Goal: Task Accomplishment & Management: Use online tool/utility

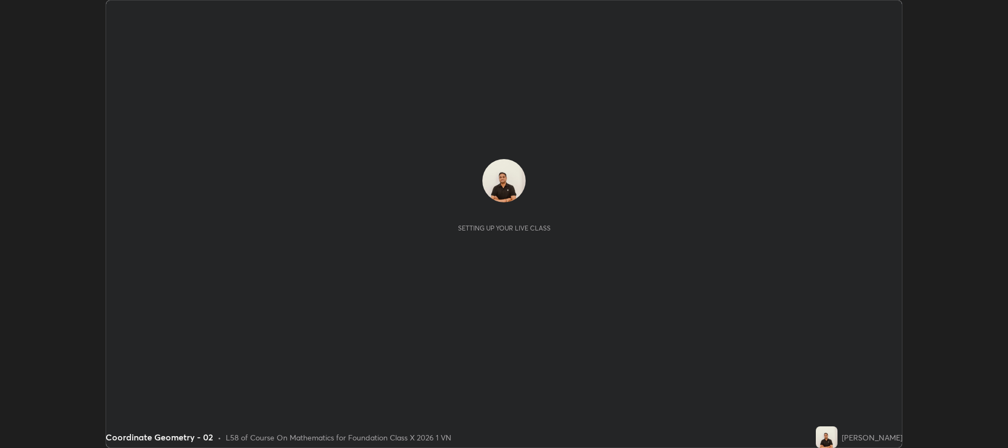
scroll to position [448, 1008]
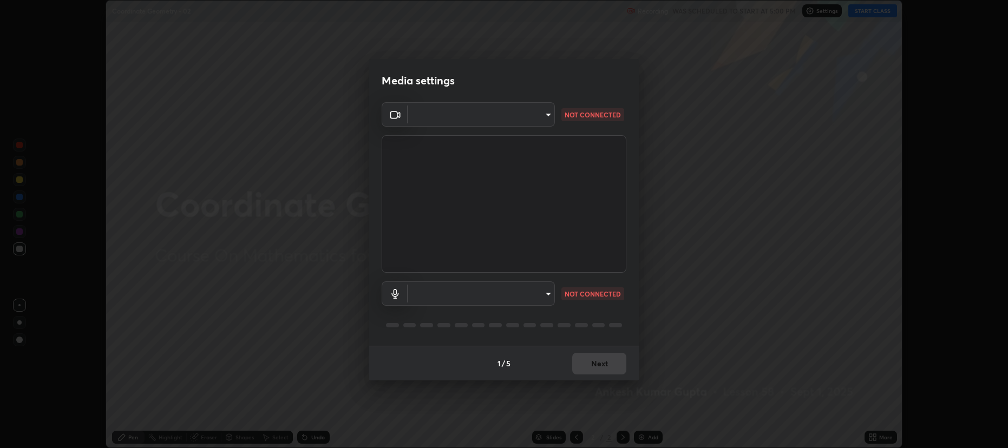
type input "274010abedf3a966fff1deb315cf8660767be7c8ffc22c31cb11d1c058d087d4"
type input "default"
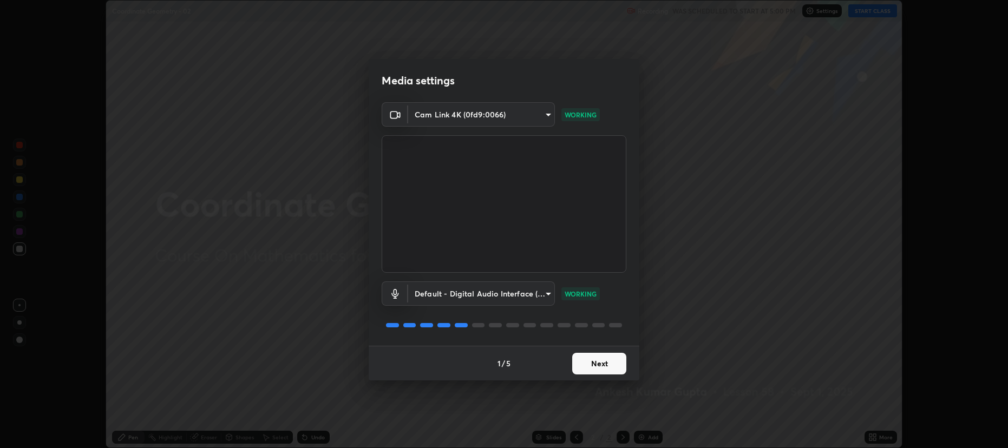
click at [581, 366] on button "Next" at bounding box center [599, 364] width 54 height 22
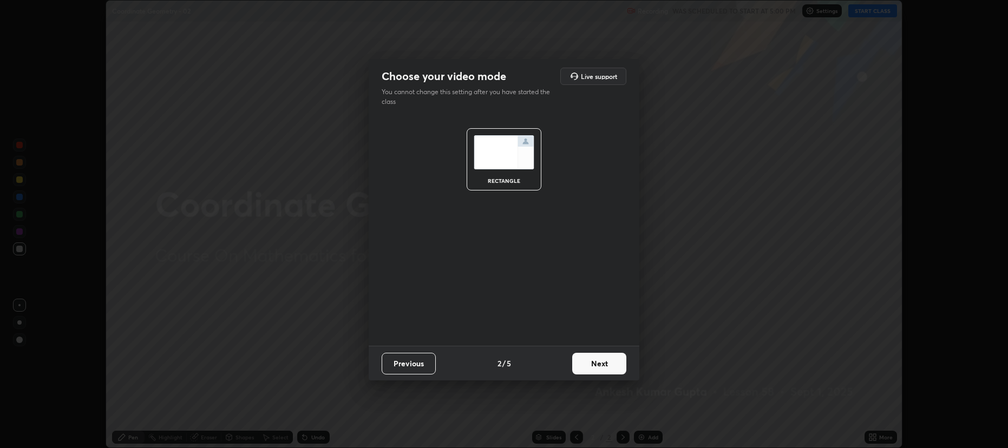
click at [587, 363] on button "Next" at bounding box center [599, 364] width 54 height 22
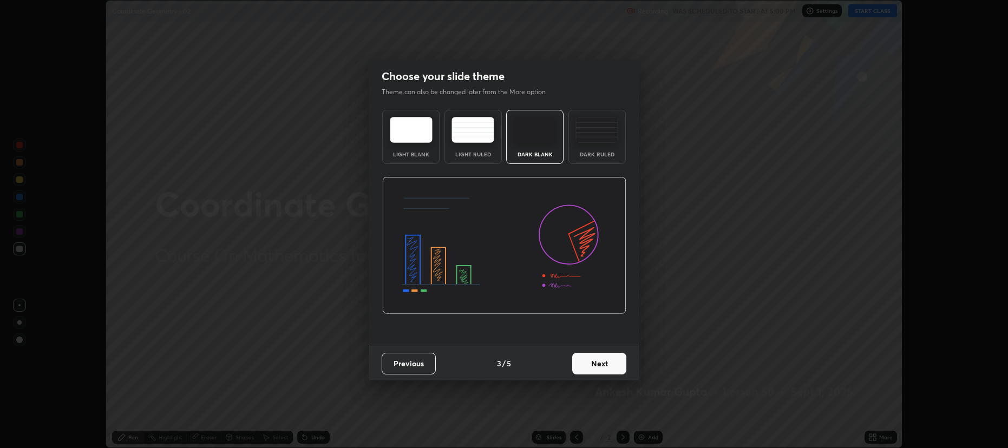
click at [579, 360] on button "Next" at bounding box center [599, 364] width 54 height 22
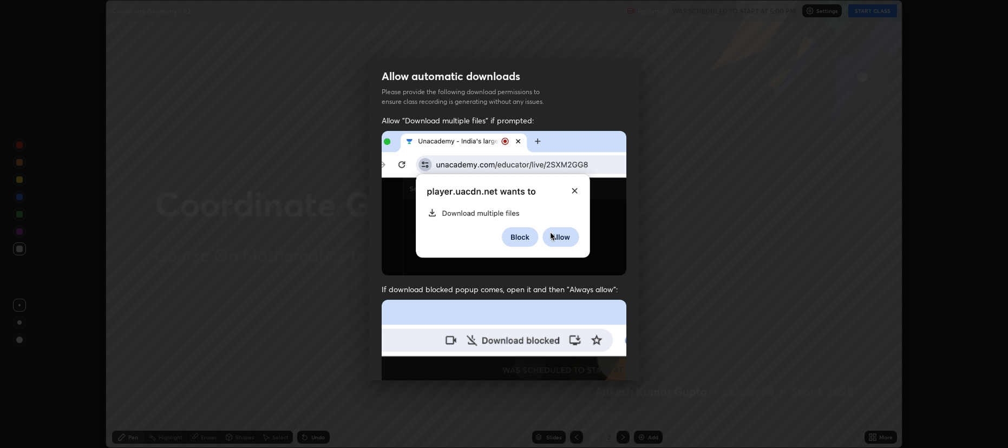
click at [579, 363] on img at bounding box center [504, 418] width 245 height 237
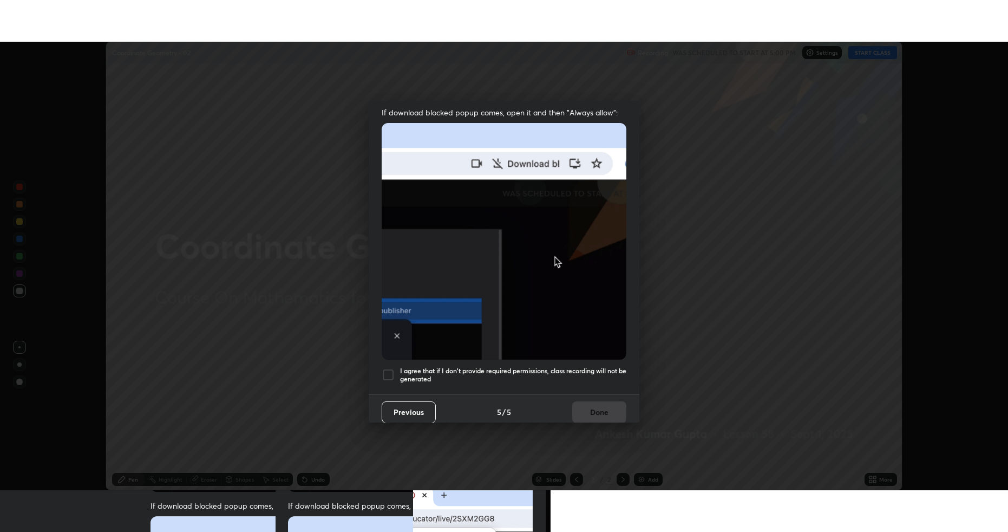
scroll to position [220, 0]
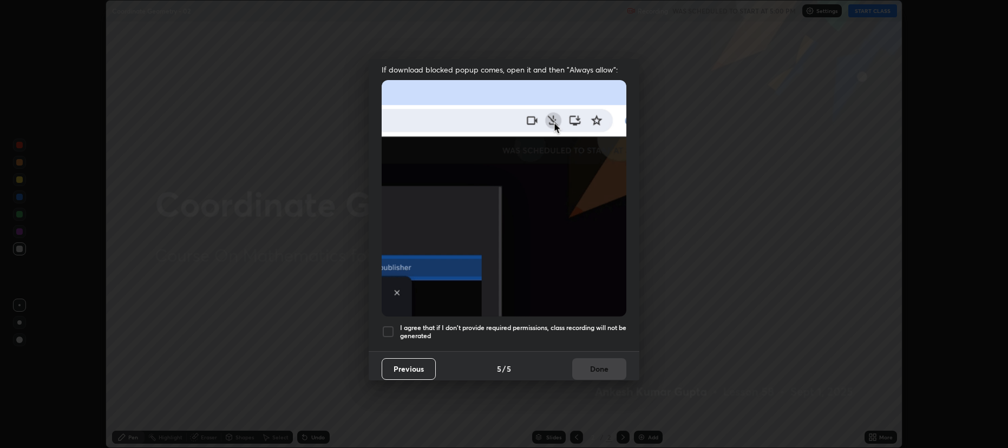
click at [384, 328] on div at bounding box center [388, 331] width 13 height 13
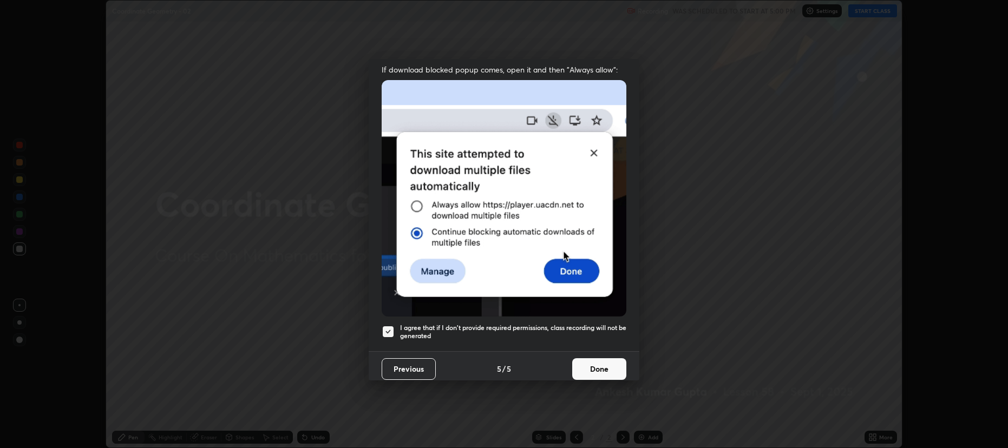
click at [575, 358] on button "Done" at bounding box center [599, 369] width 54 height 22
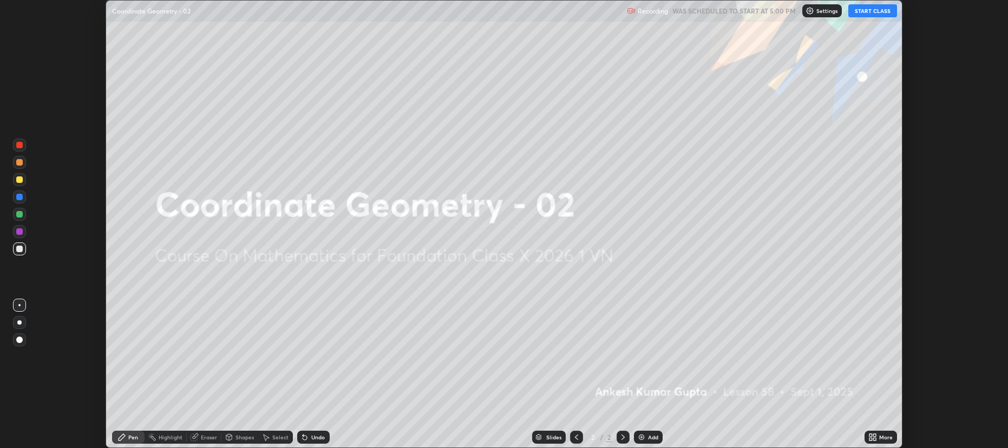
click at [872, 11] on button "START CLASS" at bounding box center [873, 10] width 49 height 13
click at [875, 438] on icon at bounding box center [873, 437] width 9 height 9
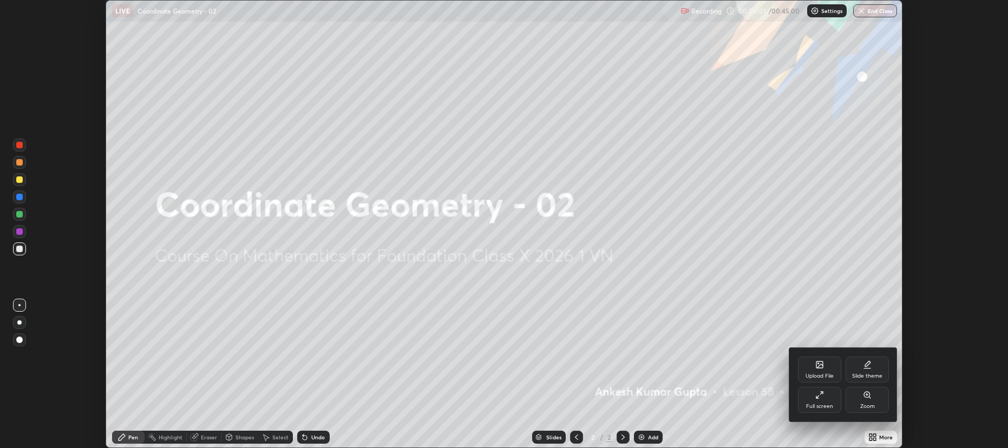
click at [812, 401] on div "Full screen" at bounding box center [819, 400] width 43 height 26
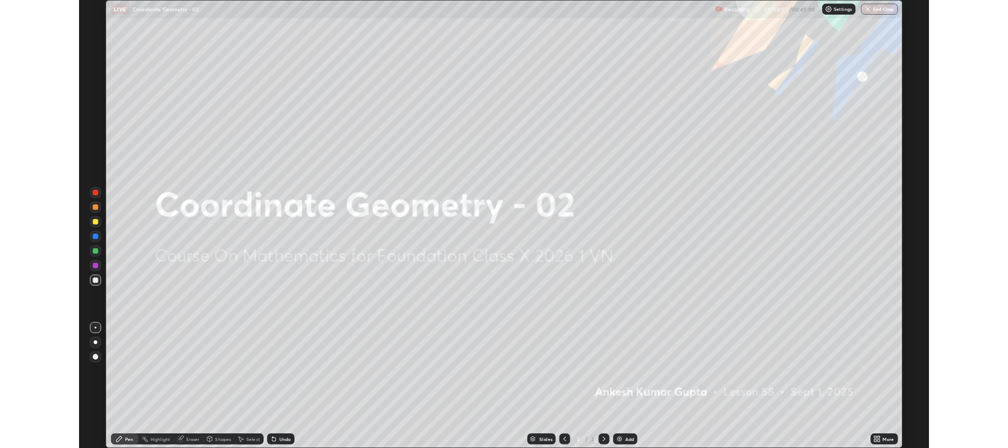
scroll to position [531, 1008]
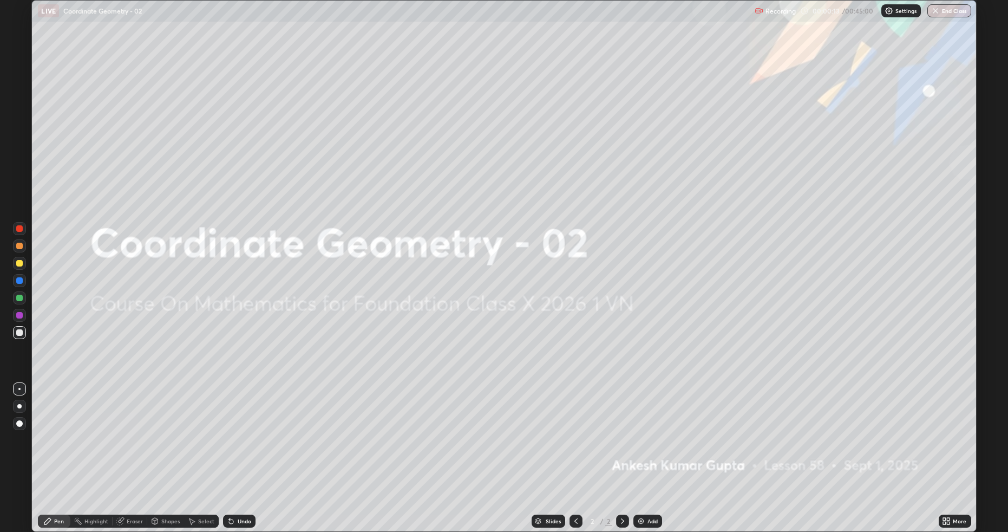
click at [638, 448] on img at bounding box center [641, 521] width 9 height 9
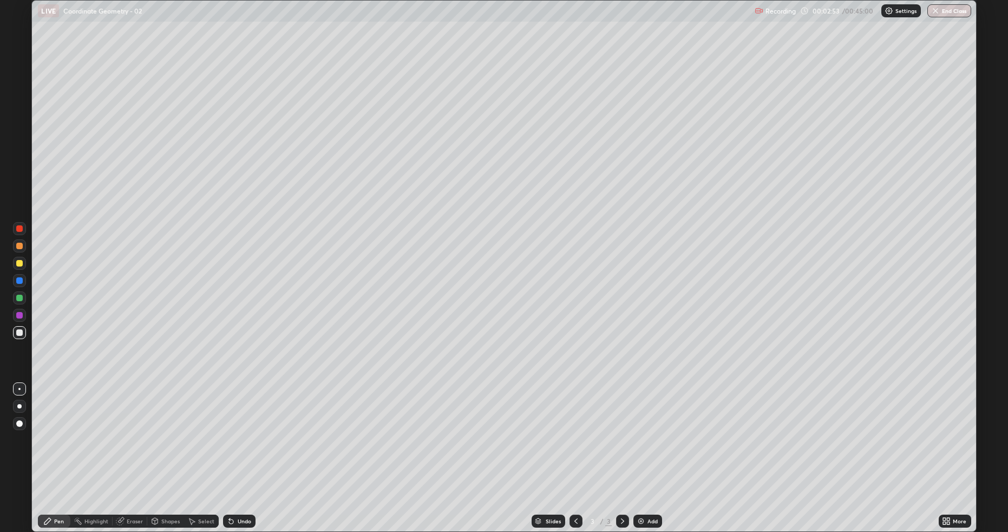
click at [18, 264] on div at bounding box center [19, 263] width 6 height 6
click at [642, 448] on img at bounding box center [641, 521] width 9 height 9
click at [16, 336] on div at bounding box center [19, 332] width 13 height 13
click at [18, 264] on div at bounding box center [19, 263] width 6 height 6
click at [648, 448] on div "Add" at bounding box center [653, 520] width 10 height 5
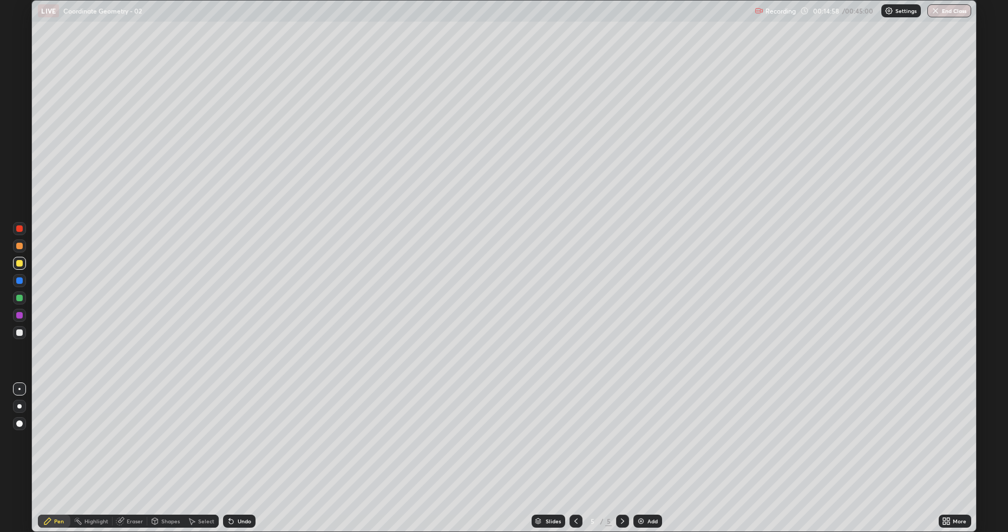
click at [21, 331] on div at bounding box center [19, 332] width 6 height 6
click at [15, 266] on div at bounding box center [19, 263] width 13 height 13
click at [135, 448] on div "Eraser" at bounding box center [130, 520] width 35 height 13
click at [56, 448] on div "Pen" at bounding box center [59, 520] width 10 height 5
click at [239, 448] on div "Undo" at bounding box center [239, 520] width 32 height 13
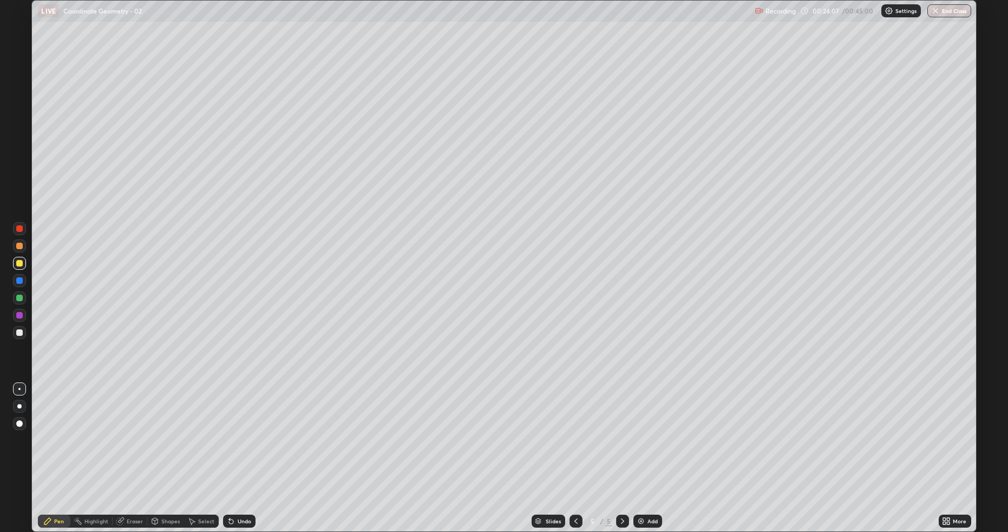
click at [242, 448] on div "Undo" at bounding box center [245, 520] width 14 height 5
click at [238, 448] on div "Undo" at bounding box center [245, 520] width 14 height 5
click at [129, 448] on div "Eraser" at bounding box center [130, 520] width 35 height 13
click at [50, 448] on div "Pen" at bounding box center [54, 520] width 32 height 13
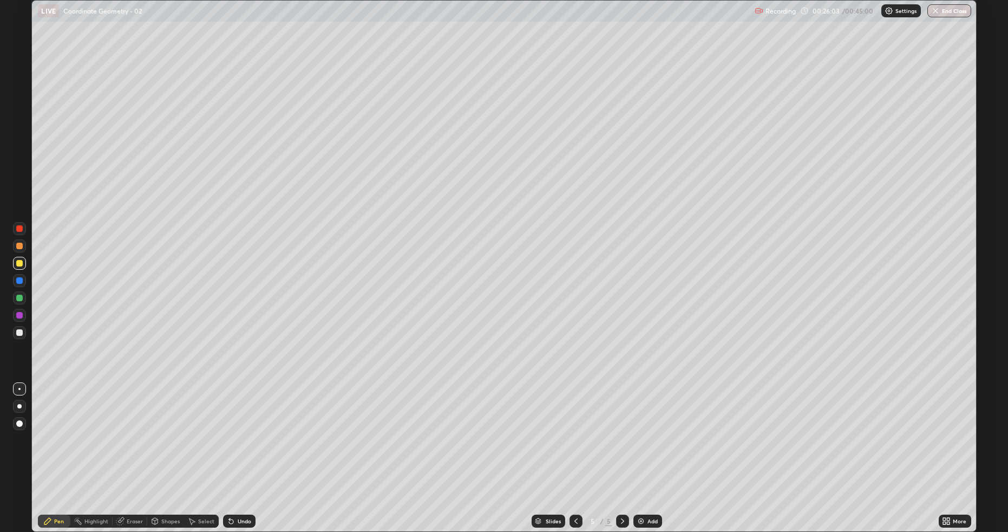
click at [644, 448] on img at bounding box center [641, 521] width 9 height 9
click at [18, 337] on div at bounding box center [19, 332] width 13 height 13
click at [129, 448] on div "Eraser" at bounding box center [135, 520] width 16 height 5
click at [52, 448] on div "Pen" at bounding box center [54, 520] width 32 height 13
click at [18, 265] on div at bounding box center [19, 263] width 6 height 6
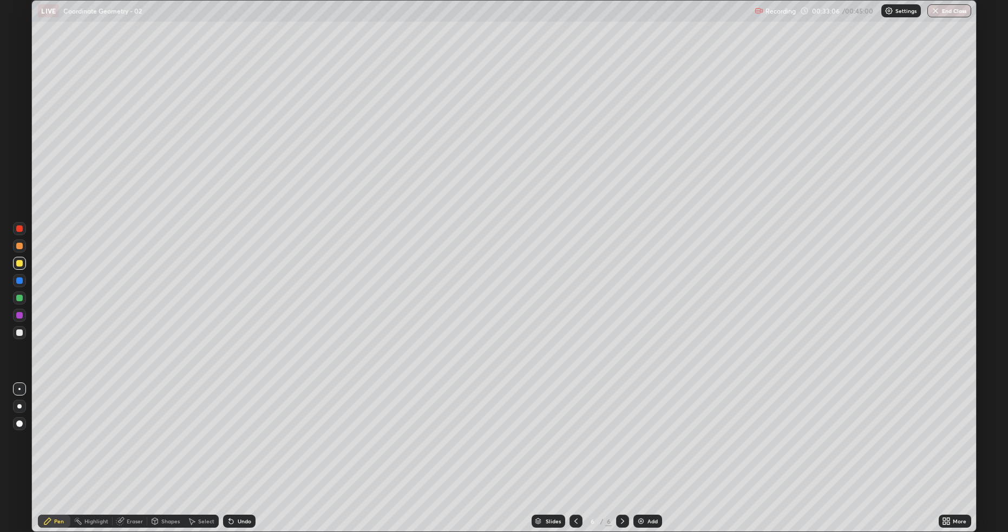
click at [643, 448] on img at bounding box center [641, 521] width 9 height 9
click at [24, 335] on div at bounding box center [19, 332] width 13 height 13
click at [17, 298] on div at bounding box center [19, 298] width 6 height 6
click at [19, 262] on div at bounding box center [19, 263] width 6 height 6
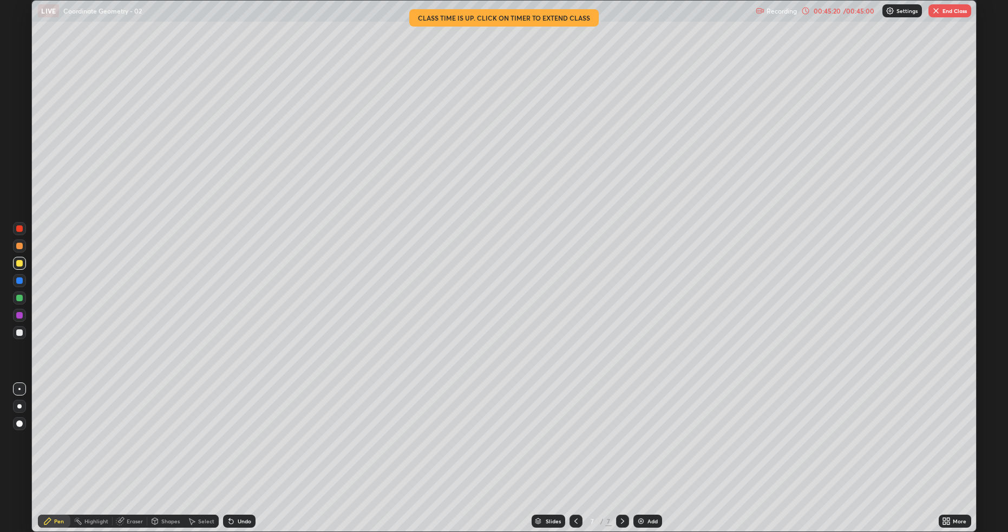
click at [842, 15] on div "00:45:20 / 00:45:00" at bounding box center [838, 10] width 75 height 9
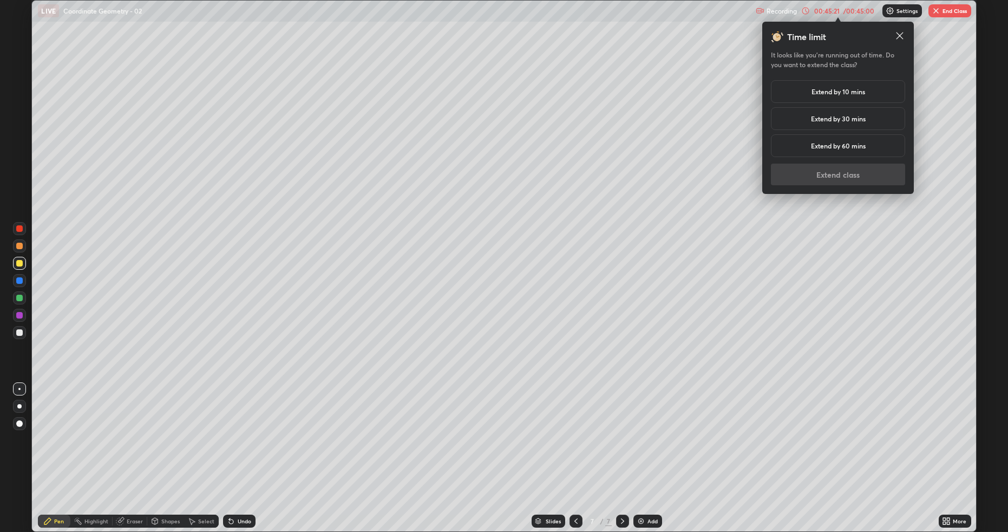
click at [826, 95] on h5 "Extend by 10 mins" at bounding box center [839, 92] width 54 height 10
click at [805, 175] on button "Extend class" at bounding box center [838, 175] width 134 height 22
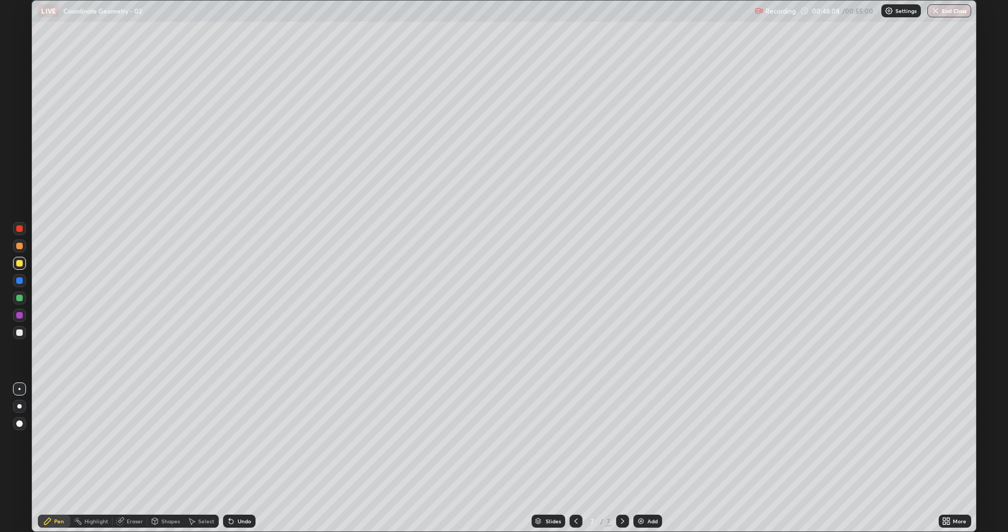
click at [129, 448] on div "Eraser" at bounding box center [135, 520] width 16 height 5
click at [56, 448] on div "Pen" at bounding box center [54, 520] width 32 height 13
click at [950, 9] on button "End Class" at bounding box center [950, 10] width 43 height 13
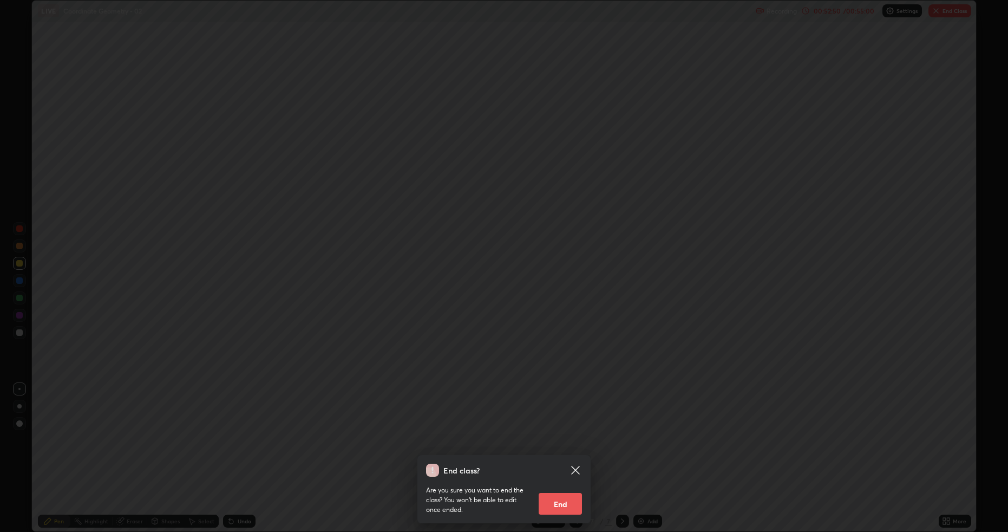
click at [568, 448] on button "End" at bounding box center [560, 504] width 43 height 22
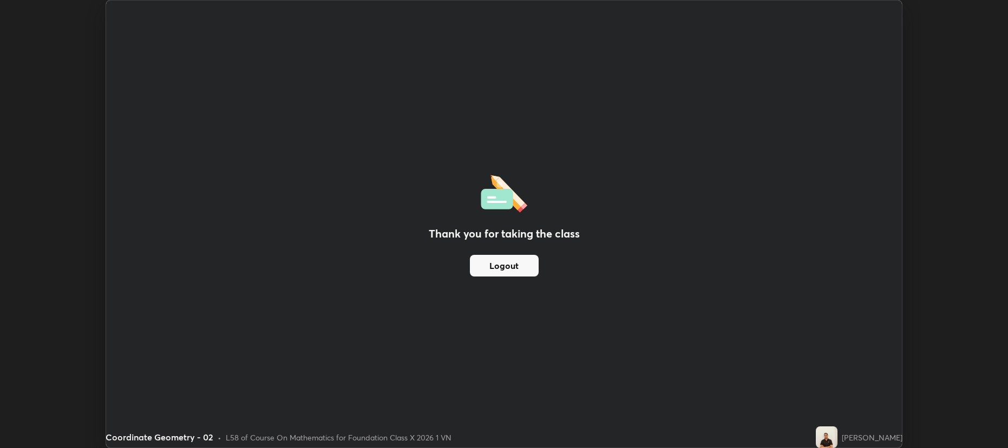
scroll to position [53702, 53142]
